Goal: Transaction & Acquisition: Purchase product/service

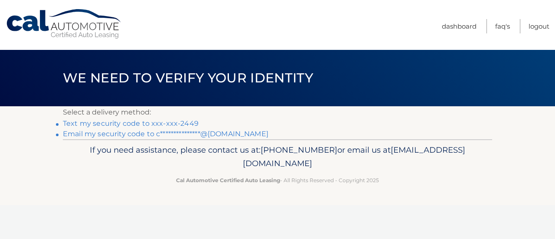
click at [138, 122] on link "Text my security code to xxx-xxx-2449" at bounding box center [131, 123] width 136 height 8
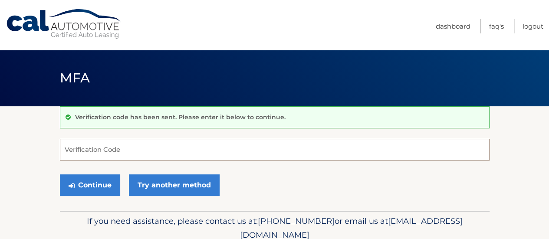
click at [133, 146] on input "Verification Code" at bounding box center [274, 150] width 429 height 22
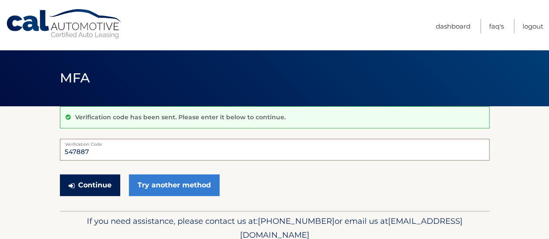
type input "547887"
click at [103, 188] on button "Continue" at bounding box center [90, 185] width 60 height 22
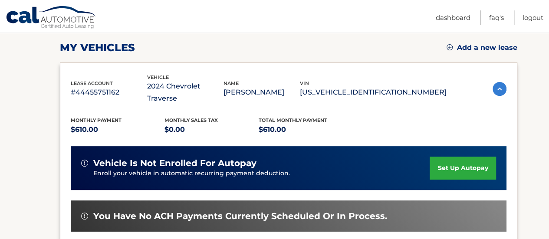
scroll to position [119, 0]
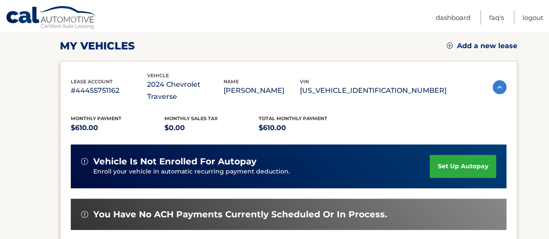
drag, startPoint x: 534, startPoint y: 82, endPoint x: 535, endPoint y: 129, distance: 47.3
click at [535, 129] on section "my vehicles Add a new lease lease account #44455751162 vehicle 2024 Chevrolet T…" at bounding box center [274, 170] width 549 height 366
click at [548, 89] on section "my vehicles Add a new lease lease account #44455751162 vehicle 2024 Chevrolet T…" at bounding box center [274, 170] width 549 height 366
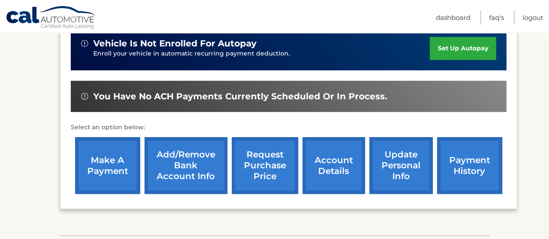
scroll to position [238, 0]
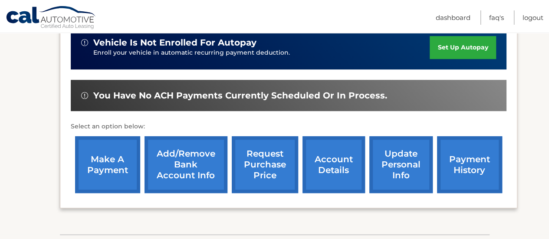
click at [104, 136] on link "make a payment" at bounding box center [107, 164] width 65 height 57
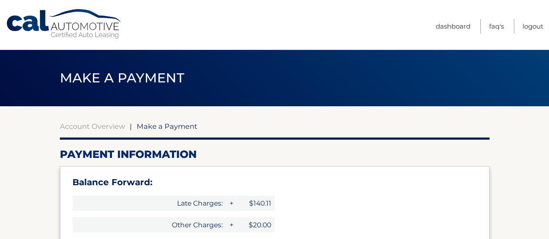
select select "ZTc4MTRhNjQtNmUyNS00NzQzLWIxNTktYWYyYjQxNTdmOTBm"
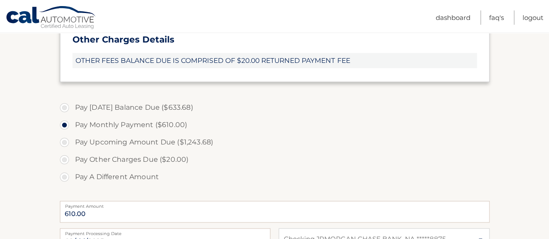
scroll to position [328, 0]
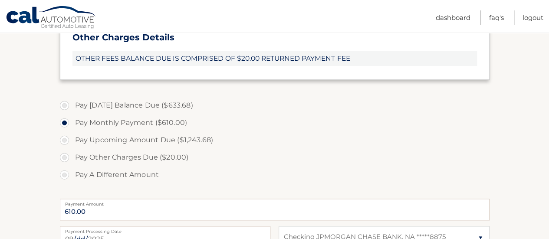
click at [148, 99] on label "Pay [DATE] Balance Due ($633.68)" at bounding box center [274, 105] width 429 height 17
click at [72, 99] on input "Pay [DATE] Balance Due ($633.68)" at bounding box center [67, 104] width 9 height 14
radio input "true"
type input "633.68"
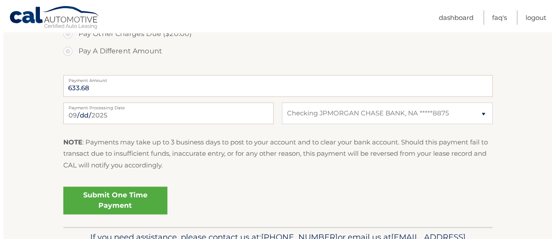
scroll to position [454, 0]
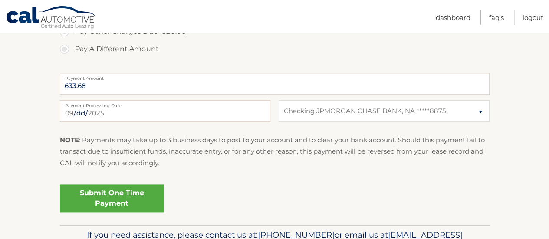
click at [111, 190] on link "Submit One Time Payment" at bounding box center [112, 198] width 104 height 28
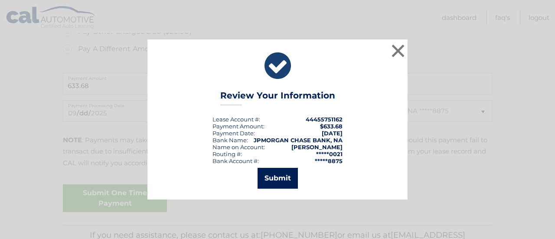
click at [276, 177] on button "Submit" at bounding box center [278, 178] width 40 height 21
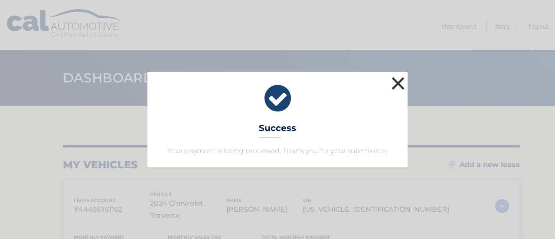
click at [401, 79] on button "×" at bounding box center [397, 83] width 17 height 17
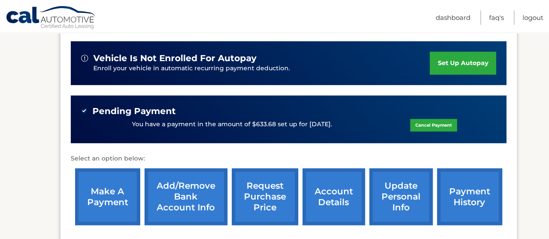
scroll to position [226, 0]
